Goal: Task Accomplishment & Management: Manage account settings

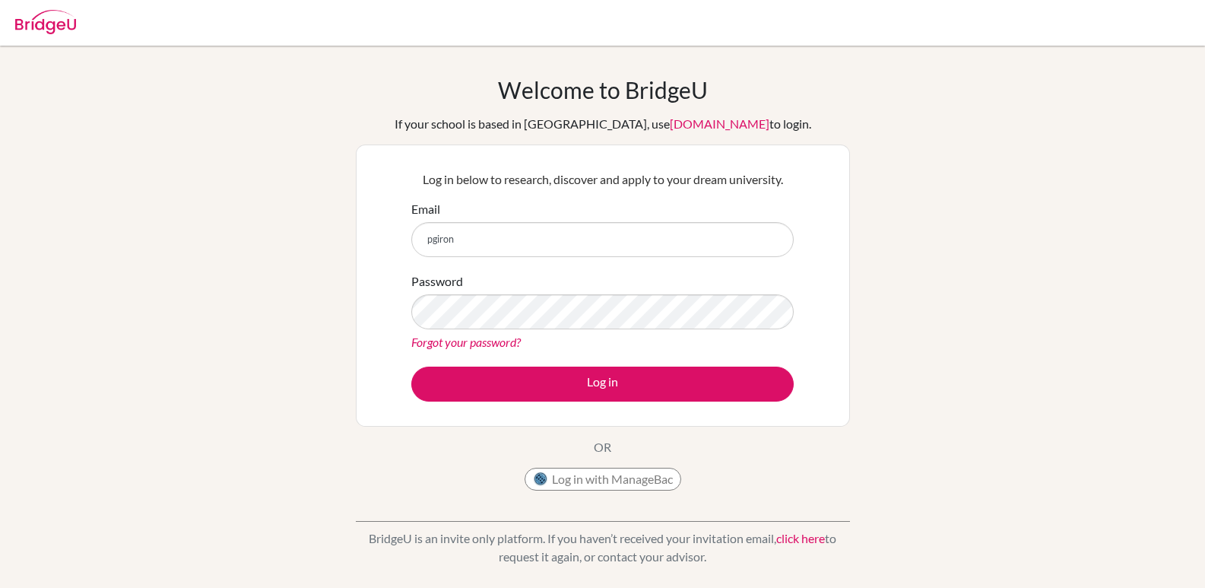
click at [526, 245] on input "pgiron" at bounding box center [602, 239] width 383 height 35
type input "pgiron@amschool.org"
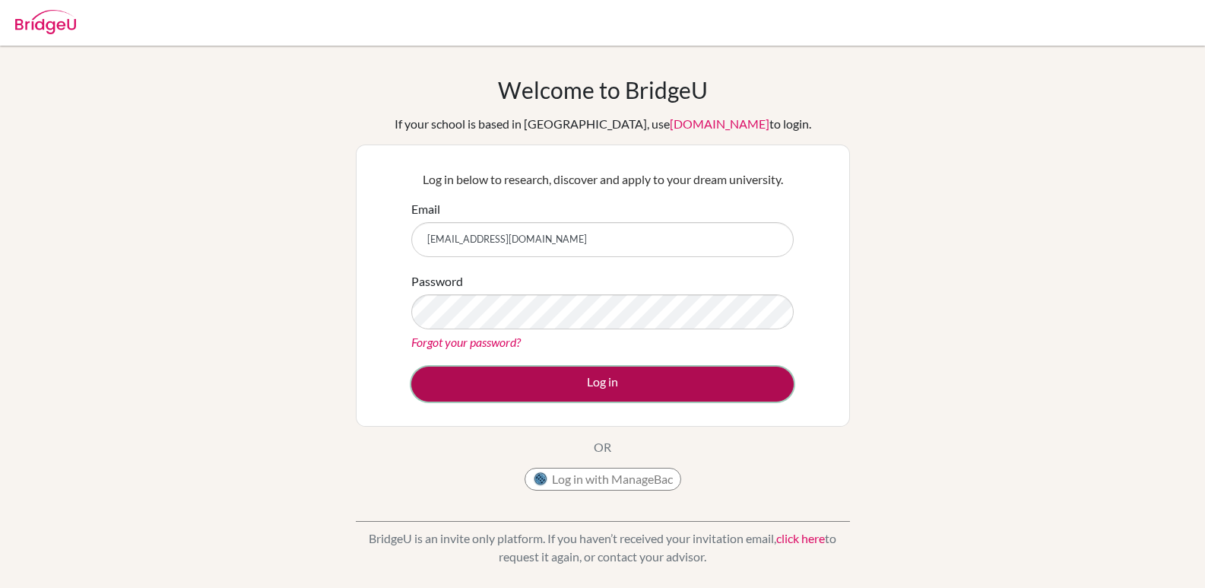
click at [545, 389] on button "Log in" at bounding box center [602, 384] width 383 height 35
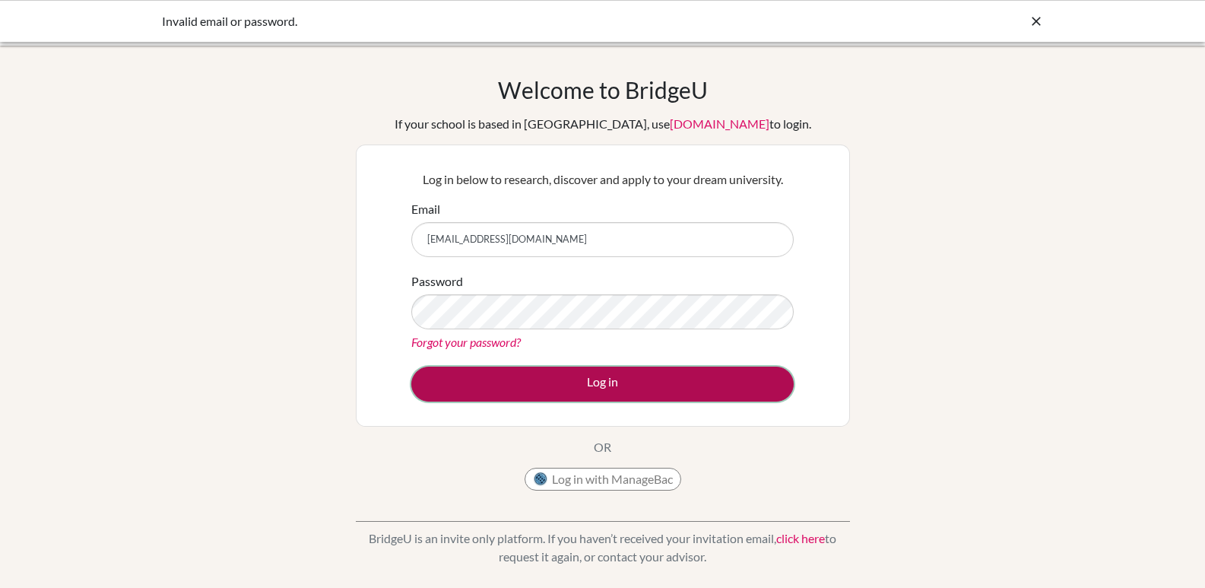
click at [516, 382] on button "Log in" at bounding box center [602, 384] width 383 height 35
click at [504, 393] on button "Log in" at bounding box center [602, 384] width 383 height 35
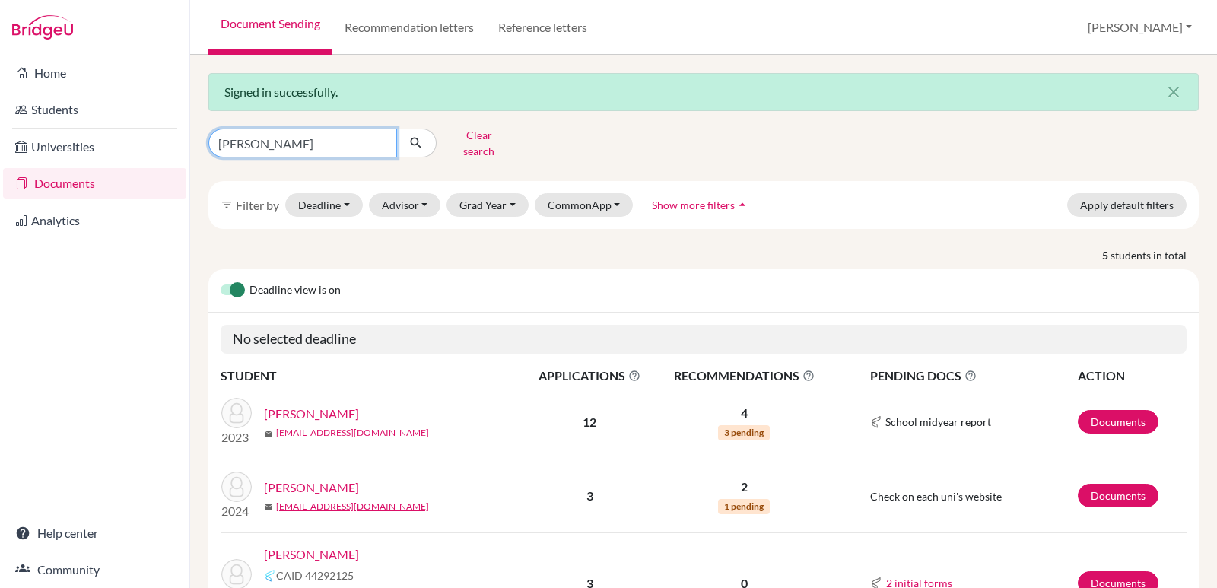
click at [383, 137] on input "[PERSON_NAME]" at bounding box center [302, 143] width 189 height 29
type input "[PERSON_NAME]"
click at [421, 138] on icon "submit" at bounding box center [415, 142] width 15 height 15
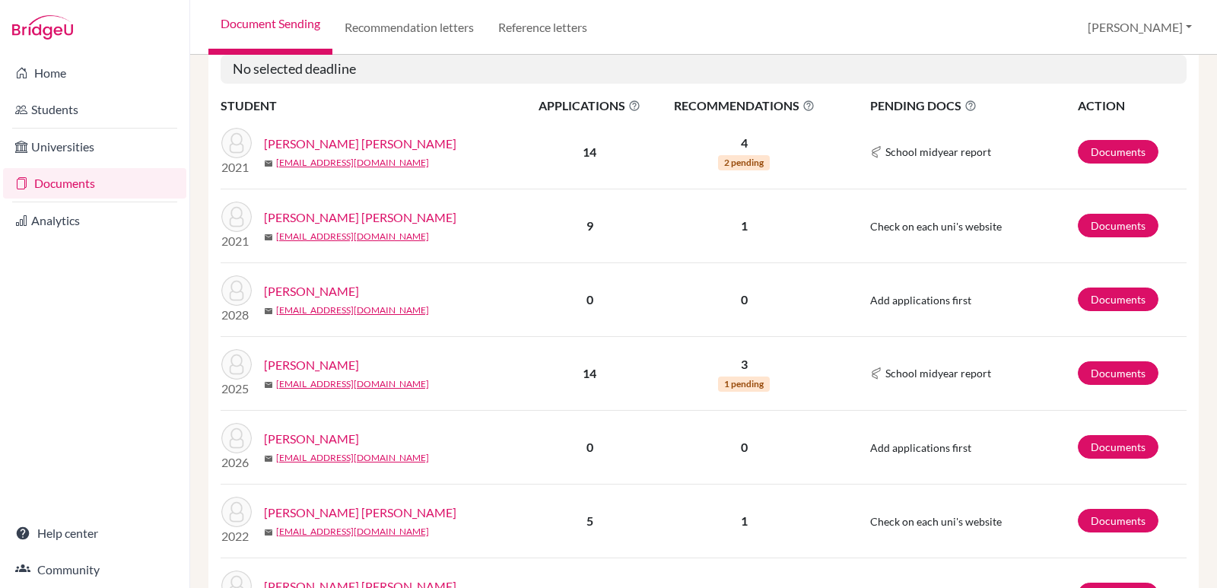
scroll to position [304, 0]
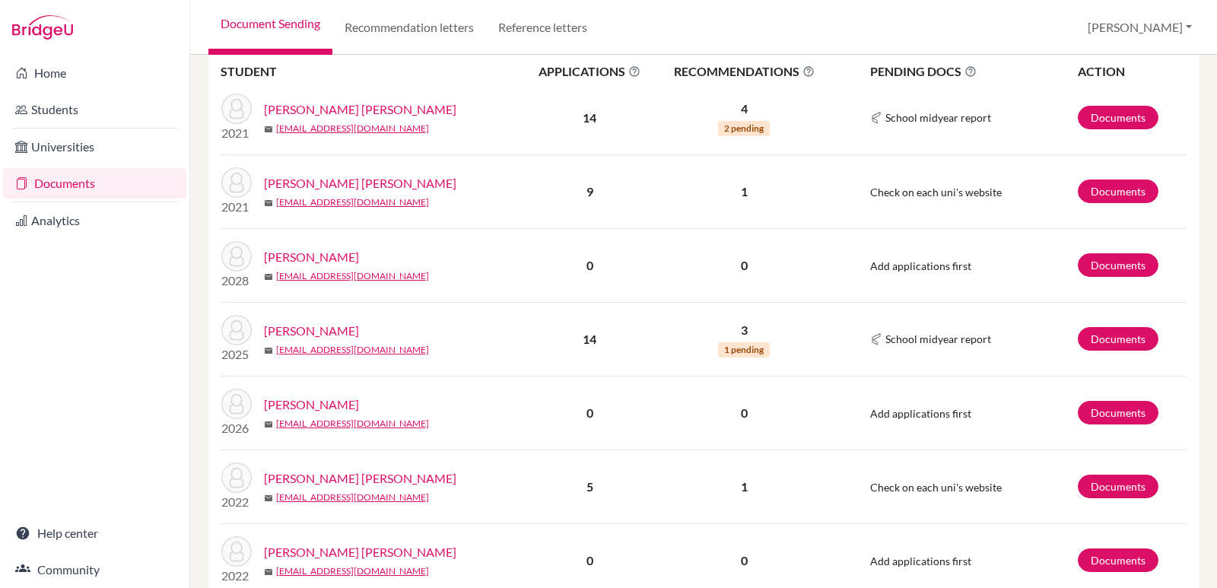
click at [294, 395] on link "Zelaya, Hector" at bounding box center [311, 404] width 95 height 18
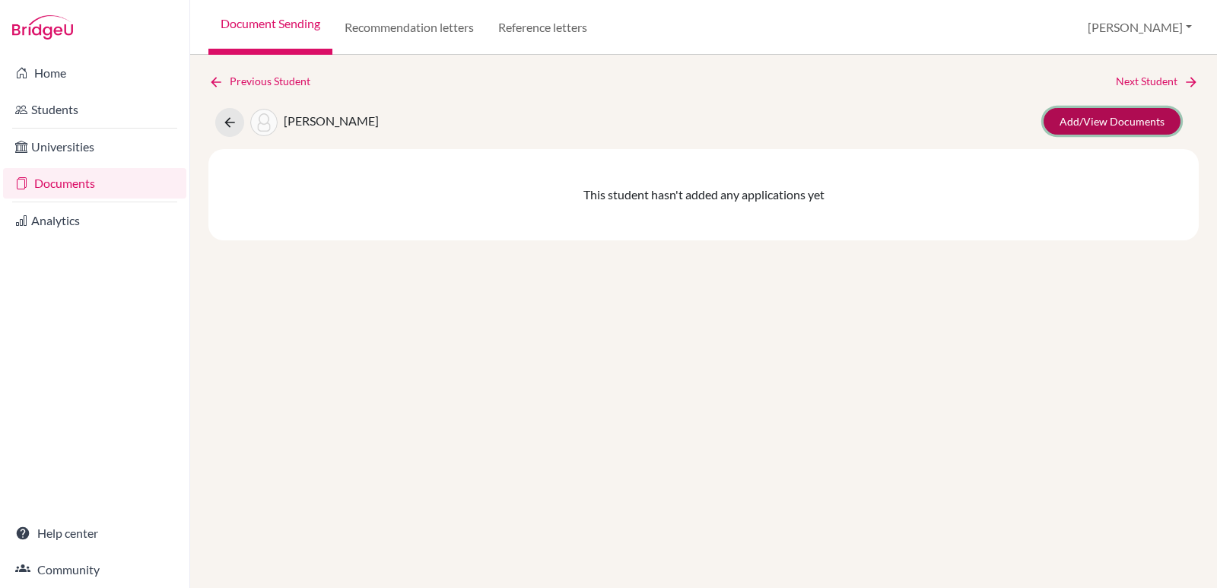
click at [1122, 125] on link "Add/View Documents" at bounding box center [1111, 121] width 137 height 27
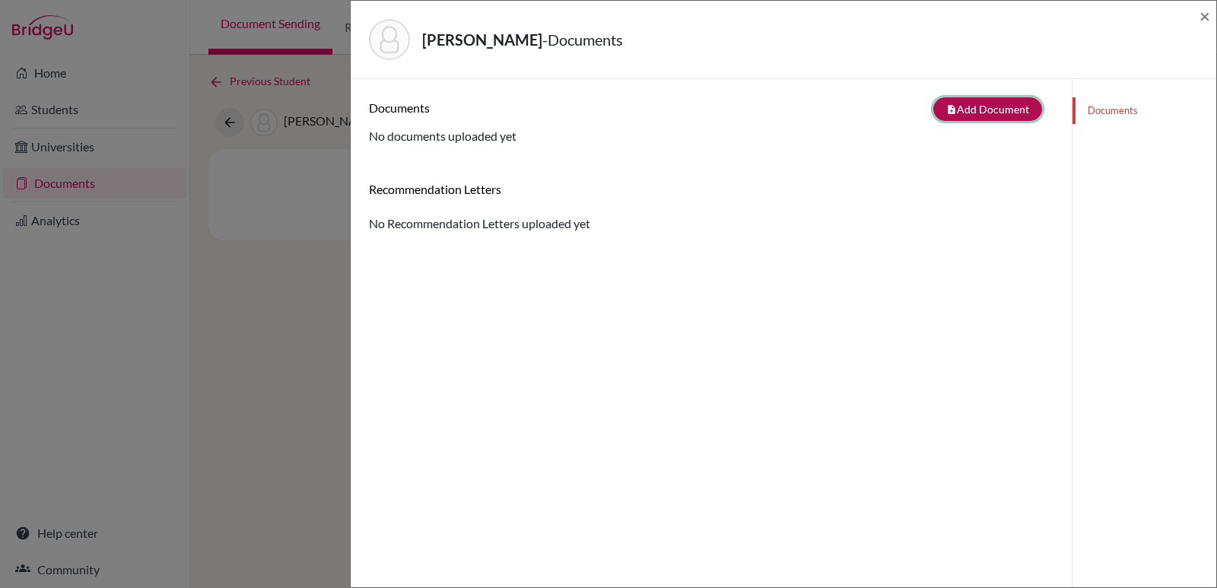
click at [994, 114] on button "note_add Add Document" at bounding box center [987, 109] width 109 height 24
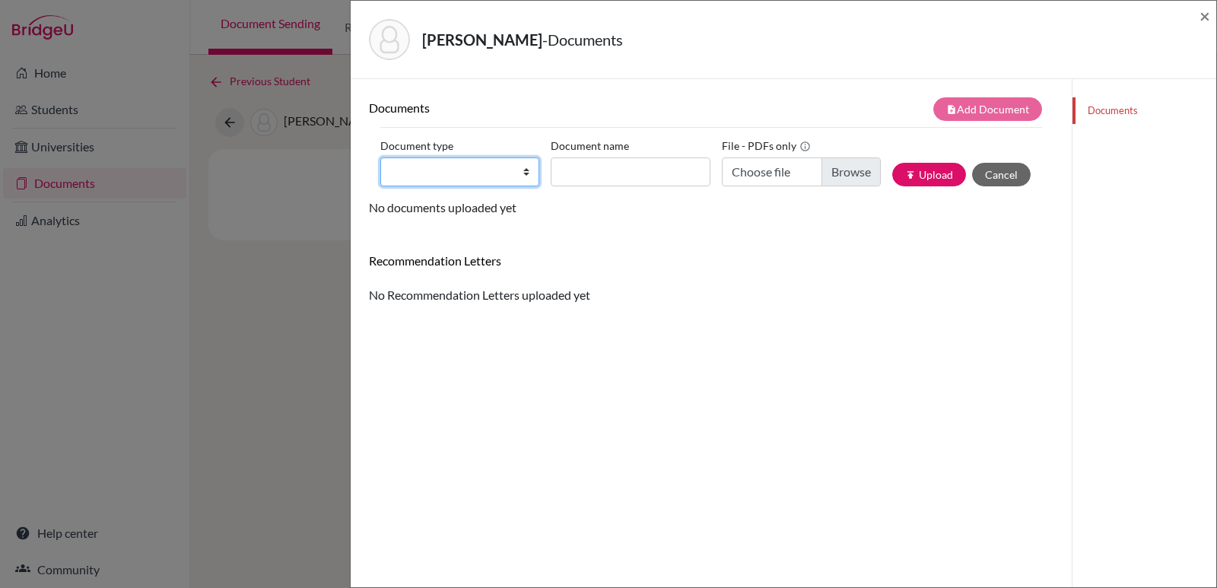
click at [524, 173] on select "Change explanation for Common App reports Counselor recommendation Internationa…" at bounding box center [459, 171] width 159 height 29
select select "2"
click at [380, 157] on select "Change explanation for Common App reports Counselor recommendation Internationa…" at bounding box center [459, 171] width 159 height 29
click at [571, 164] on input "Document name" at bounding box center [630, 171] width 159 height 29
type input "Transcript 9-11"
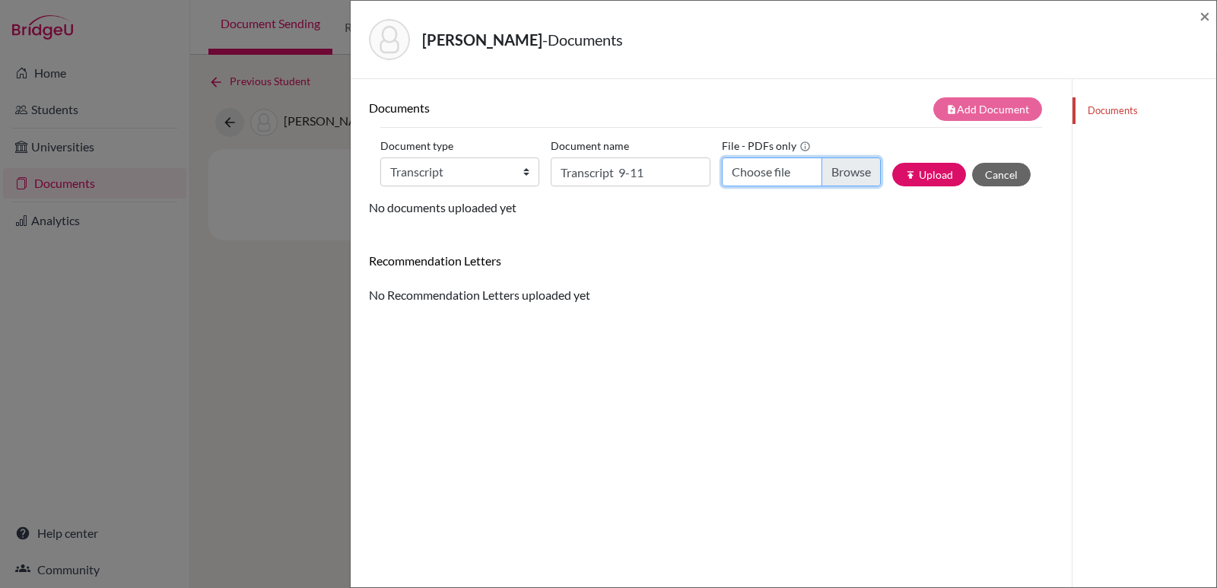
click at [772, 180] on input "Choose file" at bounding box center [801, 171] width 159 height 29
type input "C:\fakepath\Hector Zelaya_Transcripts.pdf"
click at [914, 178] on button "publish Upload" at bounding box center [929, 175] width 74 height 24
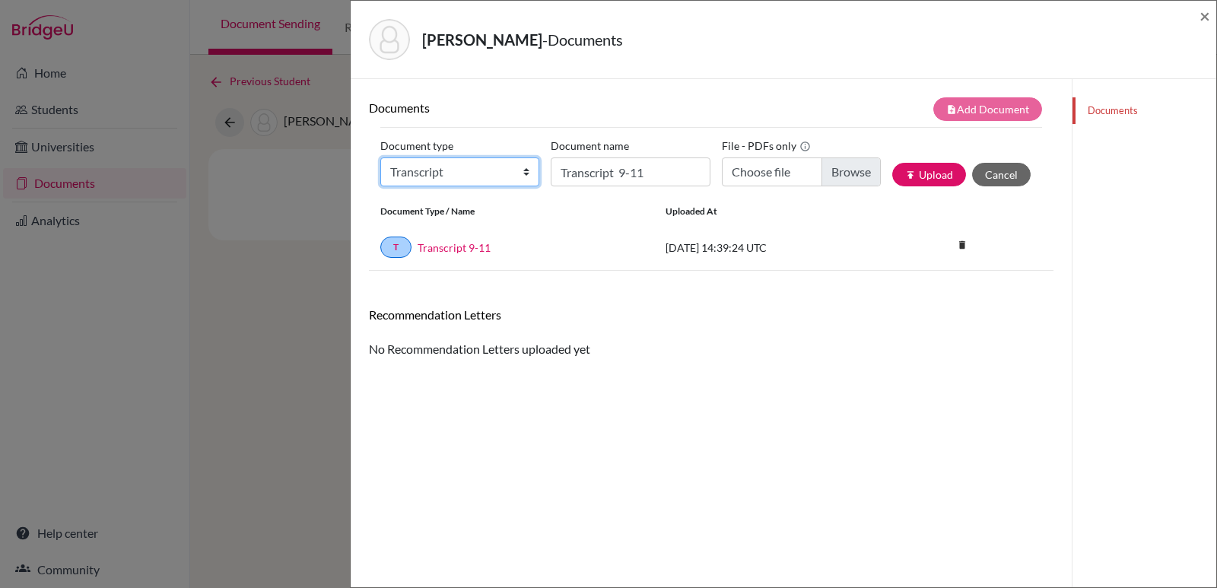
click at [522, 173] on select "Change explanation for Common App reports Counselor recommendation Internationa…" at bounding box center [459, 171] width 159 height 29
select select "1"
click at [380, 157] on select "Change explanation for Common App reports Counselor recommendation Internationa…" at bounding box center [459, 171] width 159 height 29
click at [662, 183] on input "Transcript 9-11" at bounding box center [630, 171] width 159 height 29
type input "AST Profile 2025-2026"
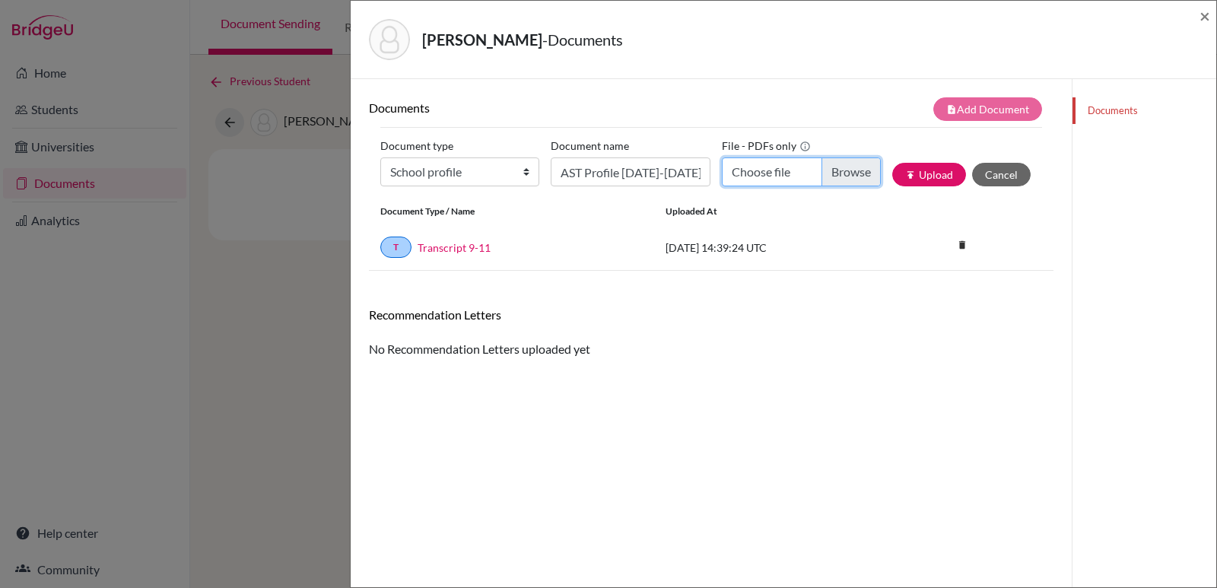
click at [779, 178] on input "Choose file" at bounding box center [801, 171] width 159 height 29
type input "C:\fakepath\School Profile 2025-2026_compressed.pdf"
click at [916, 170] on button "publish Upload" at bounding box center [929, 175] width 74 height 24
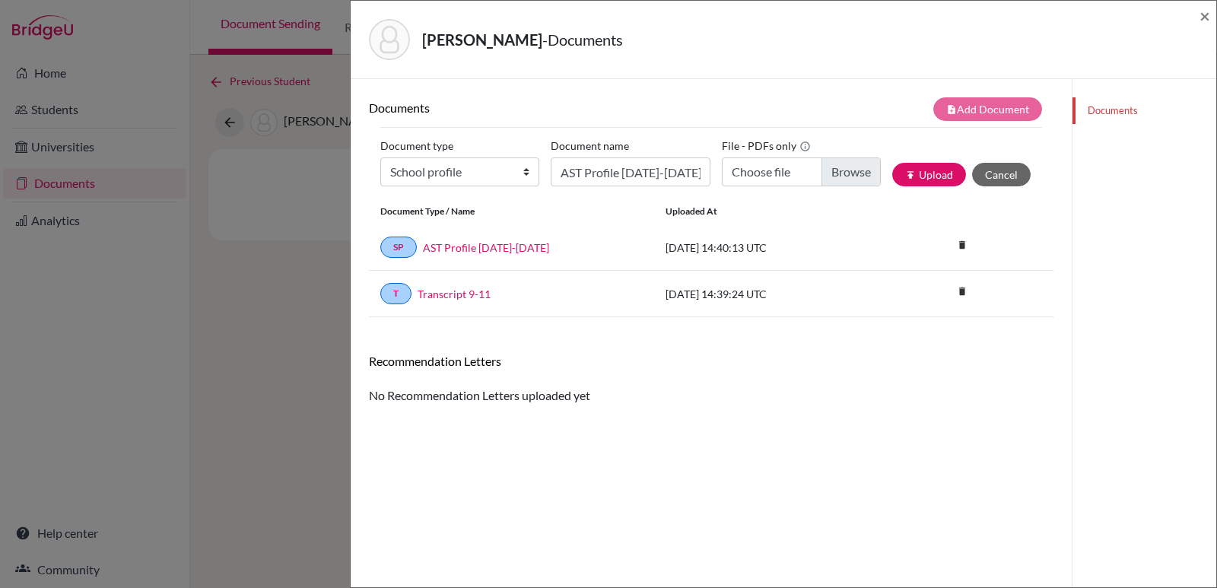
click at [1198, 20] on div "Zelaya, Hector - Documents ×" at bounding box center [783, 39] width 853 height 65
click at [1205, 15] on span "×" at bounding box center [1204, 16] width 11 height 22
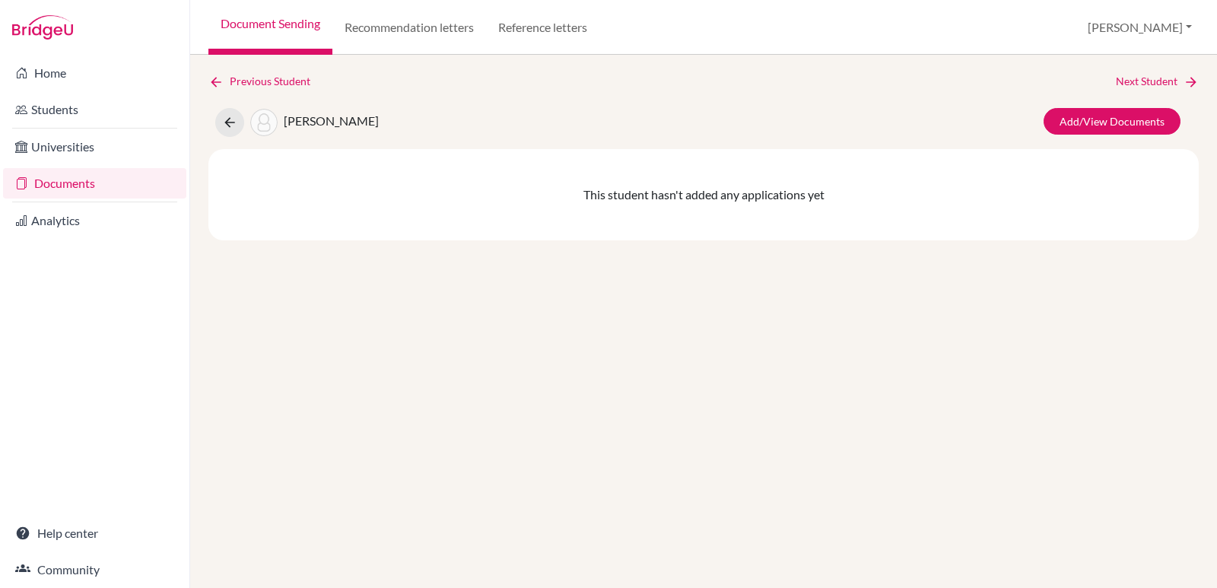
click at [61, 183] on link "Documents" at bounding box center [94, 183] width 183 height 30
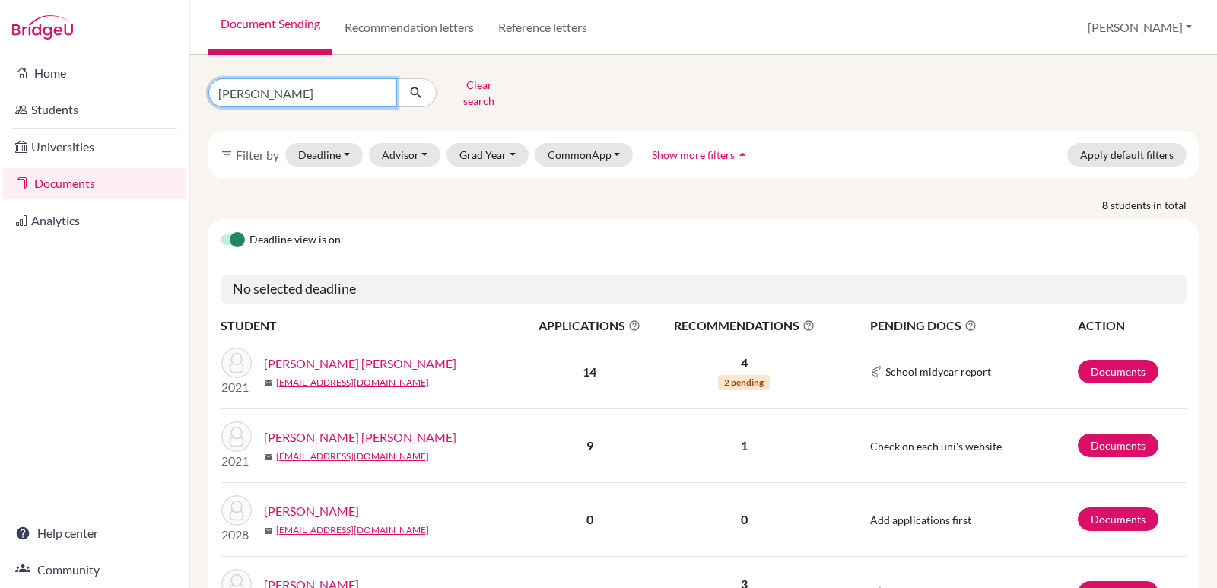
click at [294, 96] on input "zelaya" at bounding box center [302, 92] width 189 height 29
click at [383, 85] on input "zelaya" at bounding box center [302, 92] width 189 height 29
type input "zavala"
click at [429, 89] on button "submit" at bounding box center [416, 92] width 40 height 29
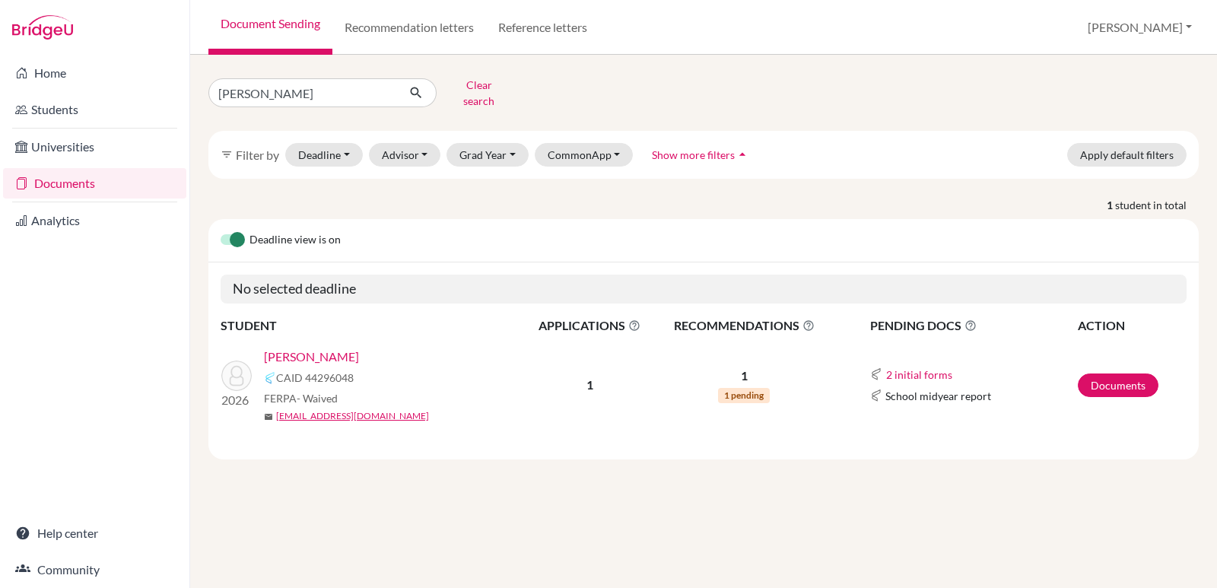
click at [306, 348] on link "[PERSON_NAME]" at bounding box center [311, 357] width 95 height 18
